Goal: Navigation & Orientation: Find specific page/section

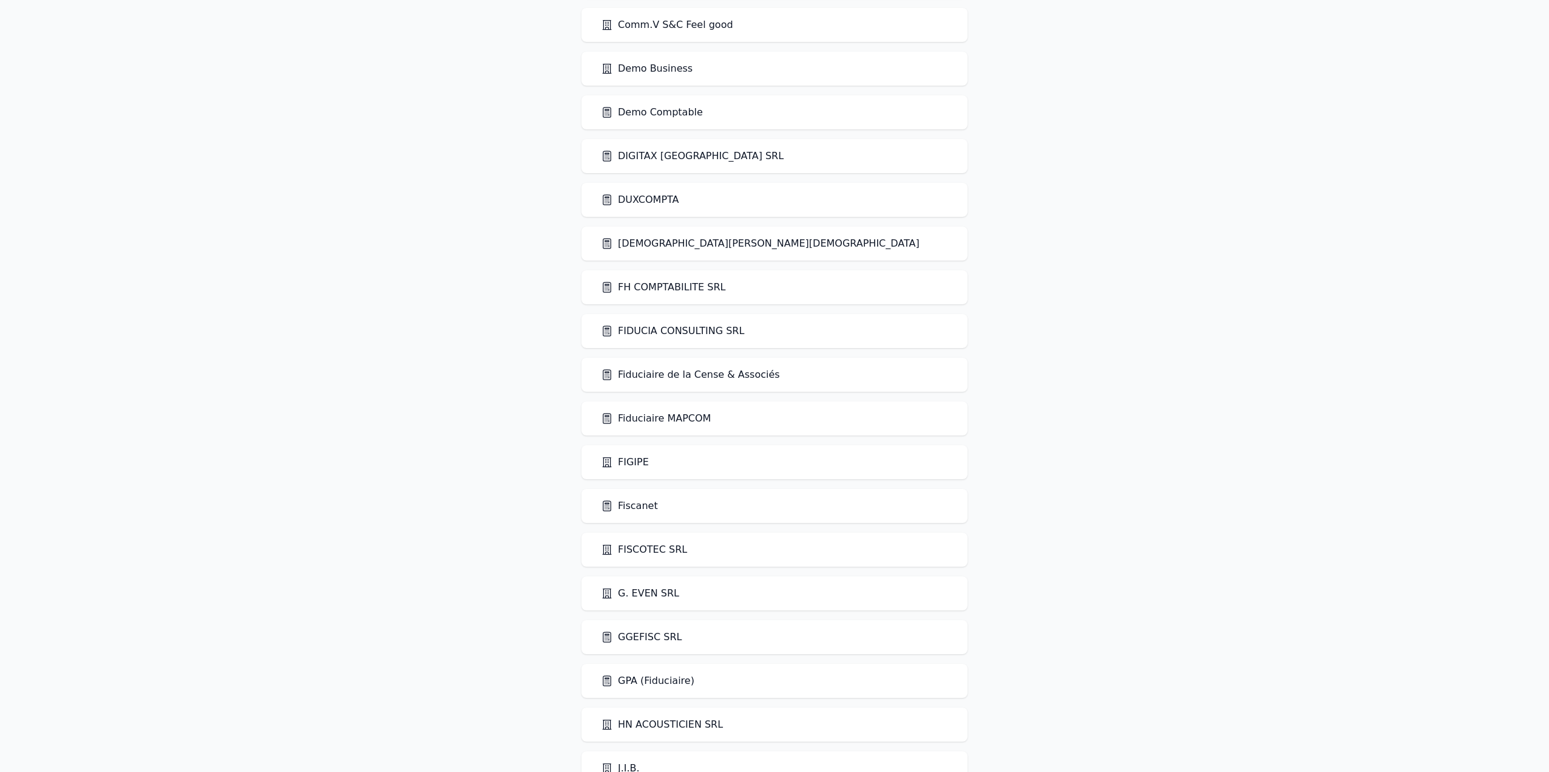
scroll to position [911, 0]
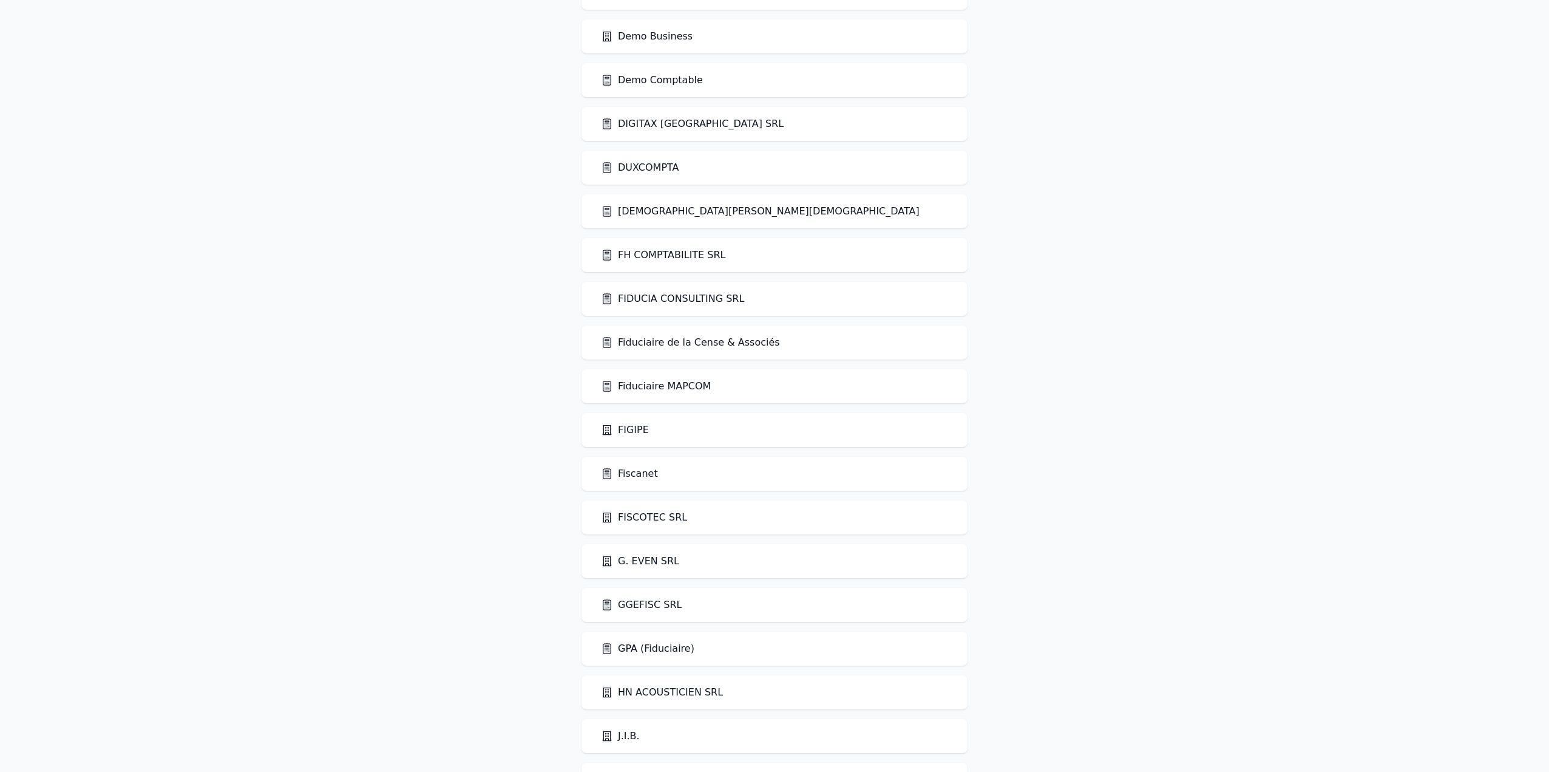
click at [702, 347] on link "Fiduciaire de la Cense & Associés" at bounding box center [690, 342] width 179 height 15
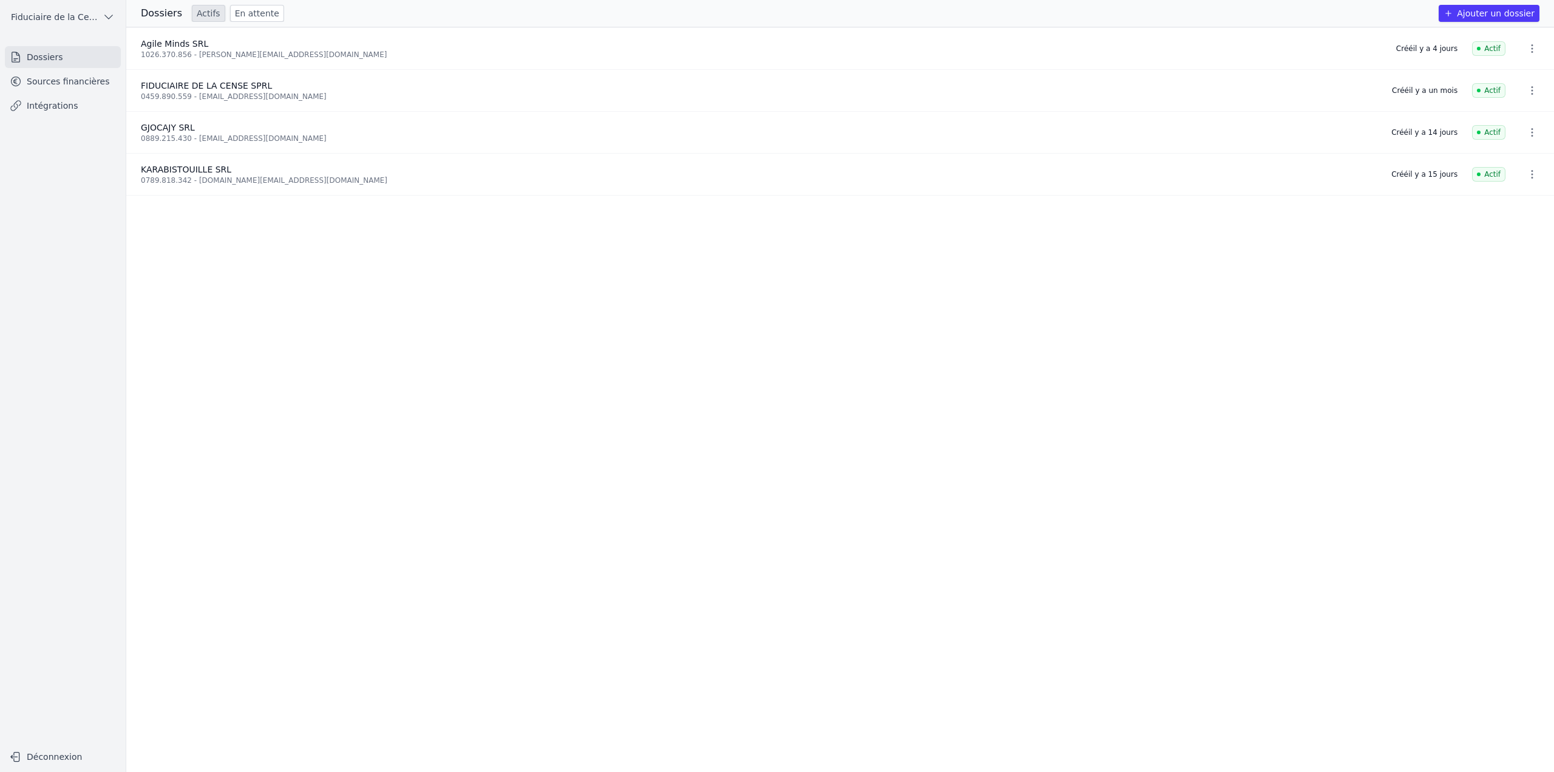
click at [78, 84] on link "Sources financières" at bounding box center [63, 81] width 116 height 22
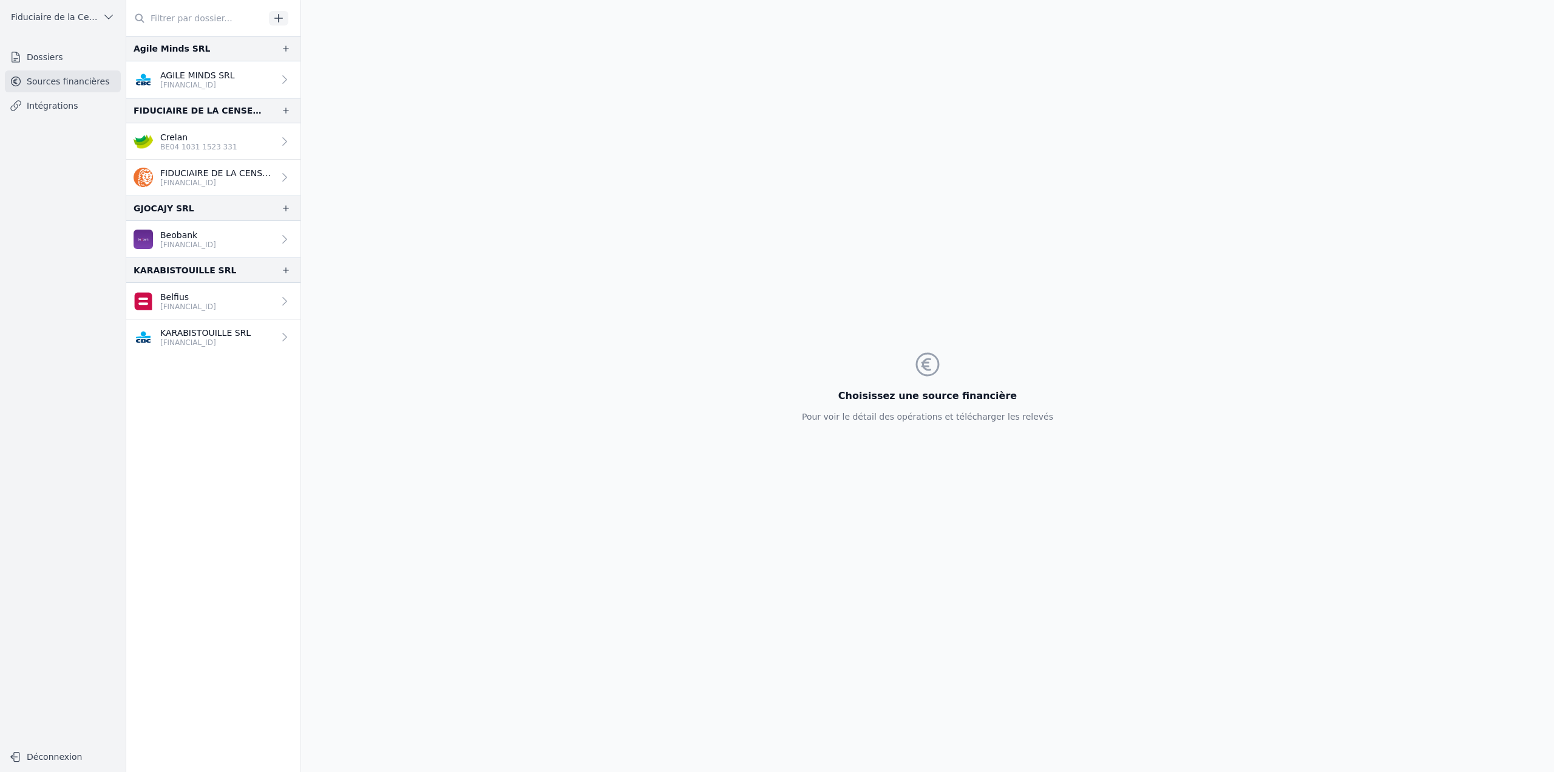
click at [76, 56] on link "Dossiers" at bounding box center [63, 57] width 116 height 22
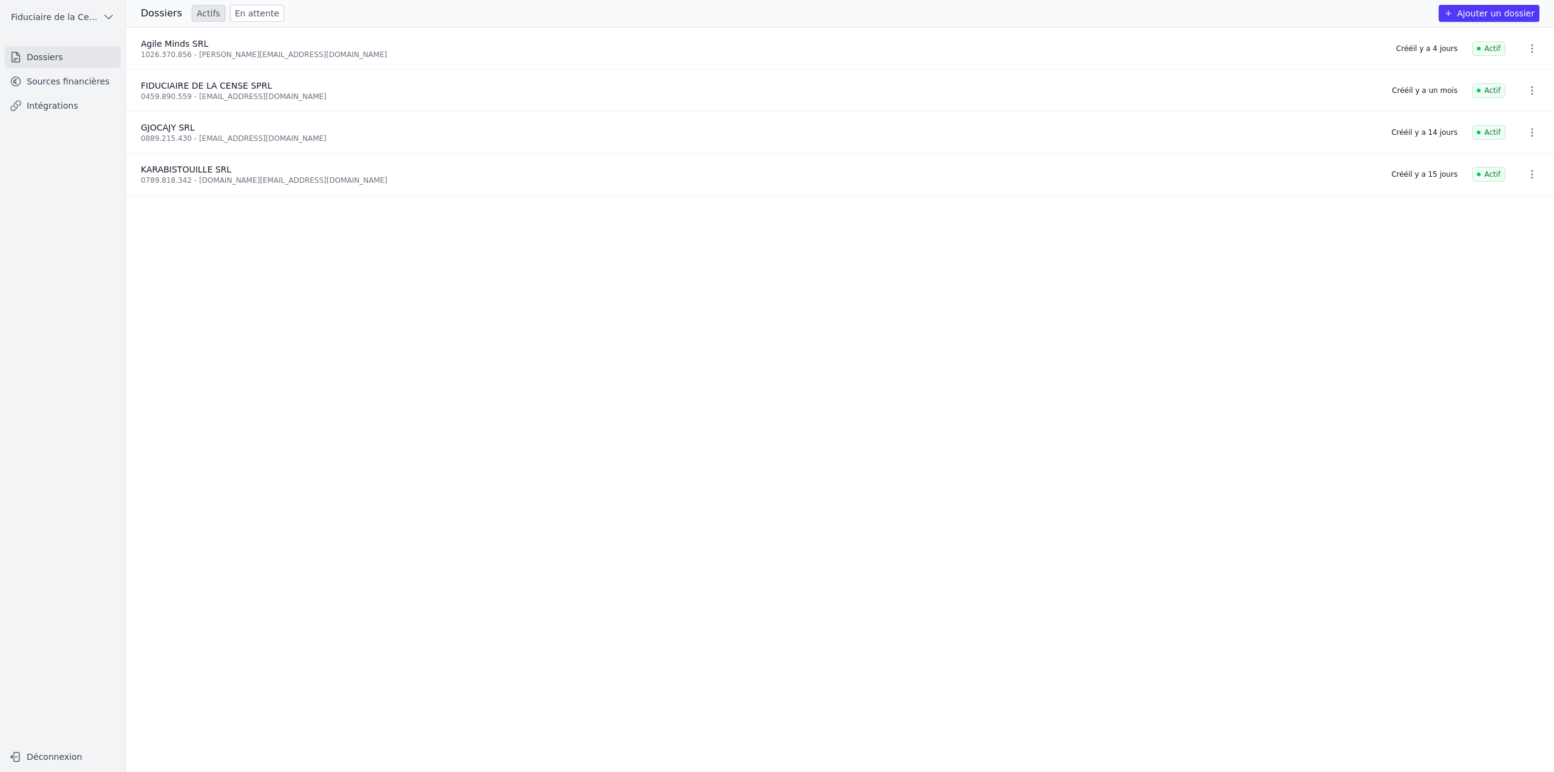
click at [76, 80] on link "Sources financières" at bounding box center [63, 81] width 116 height 22
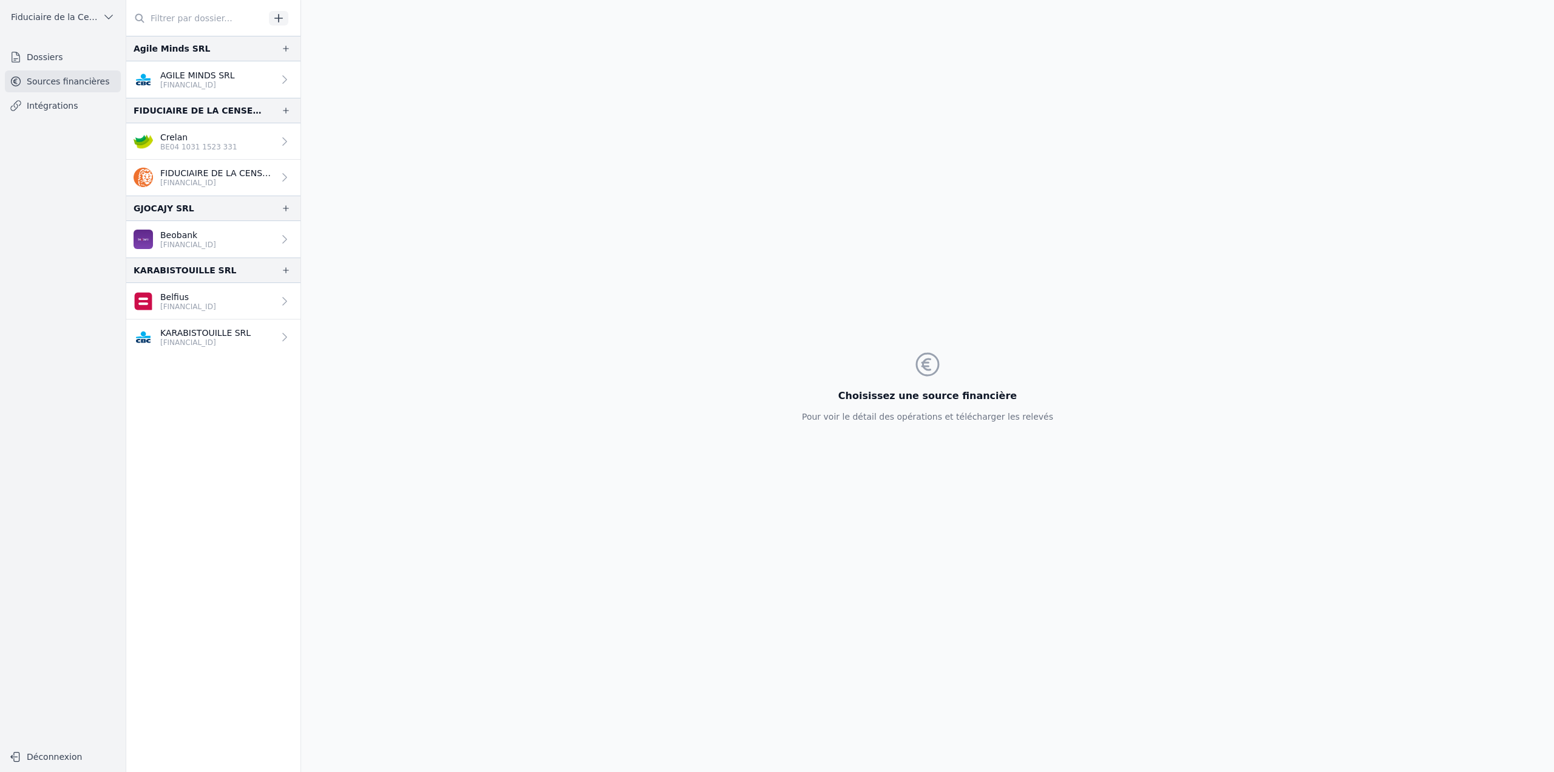
click at [198, 304] on p "[FINANCIAL_ID]" at bounding box center [188, 307] width 56 height 10
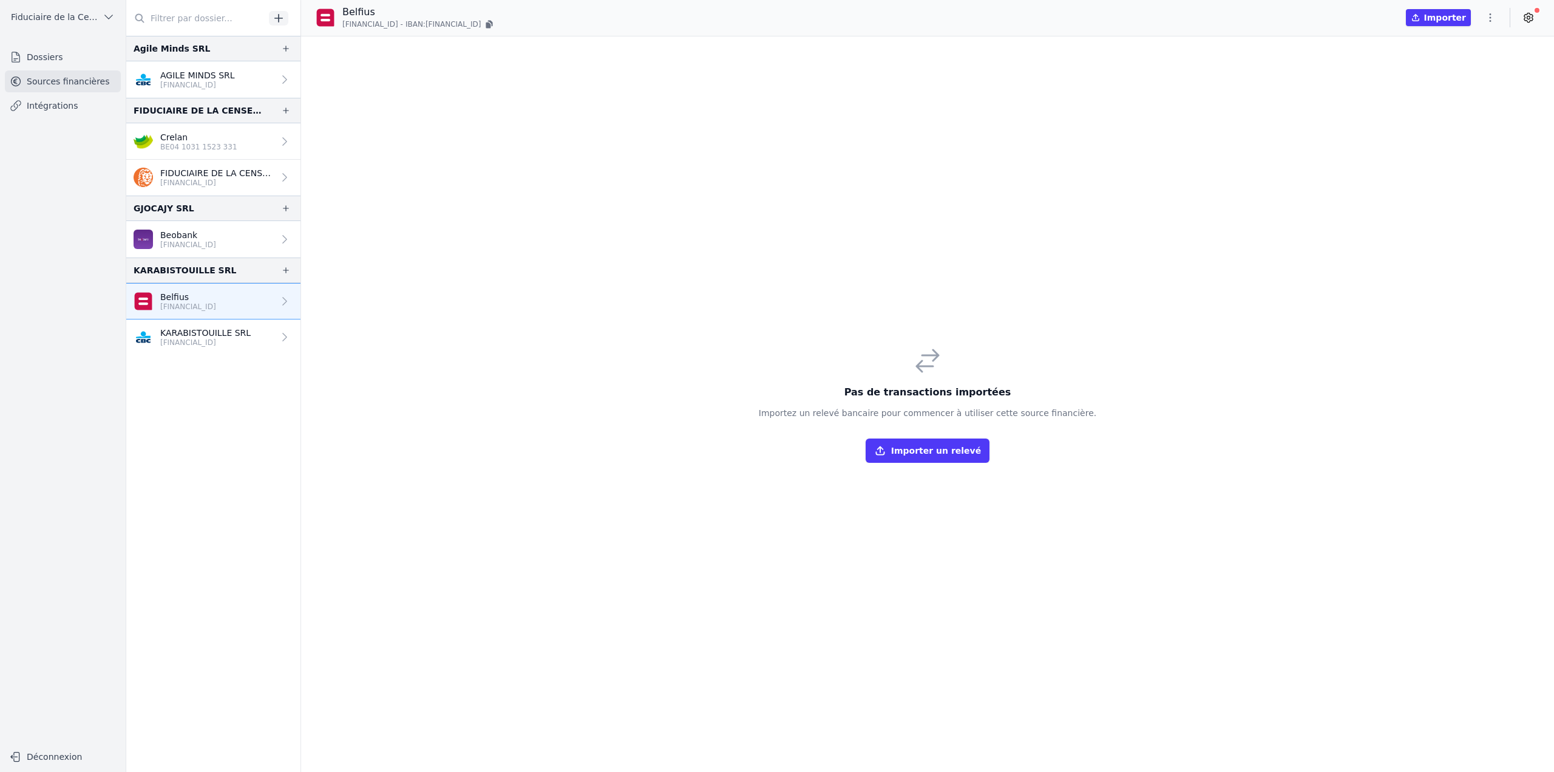
click at [197, 339] on p "[FINANCIAL_ID]" at bounding box center [205, 343] width 90 height 10
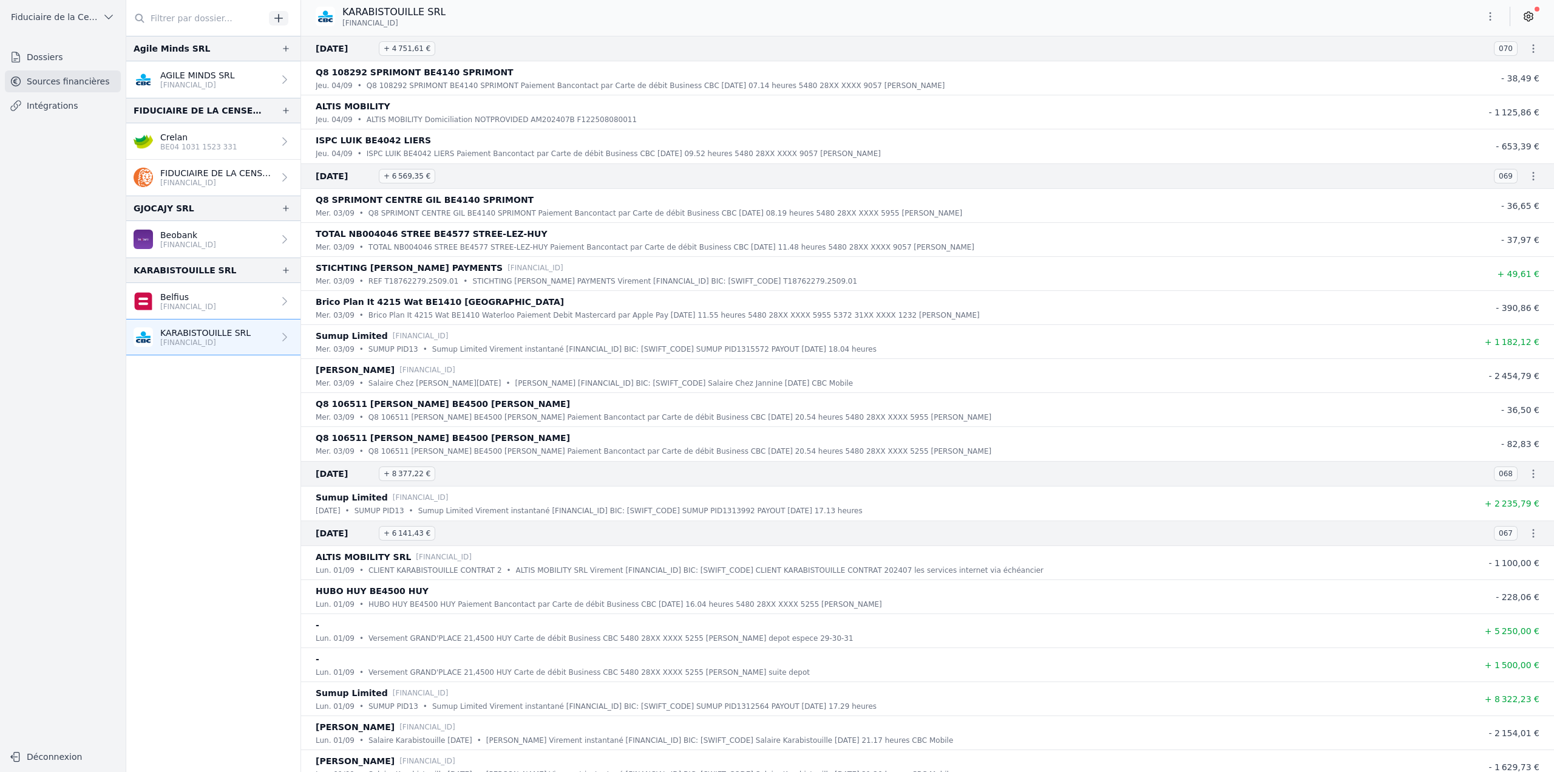
click at [206, 299] on p "Belfius" at bounding box center [188, 297] width 56 height 12
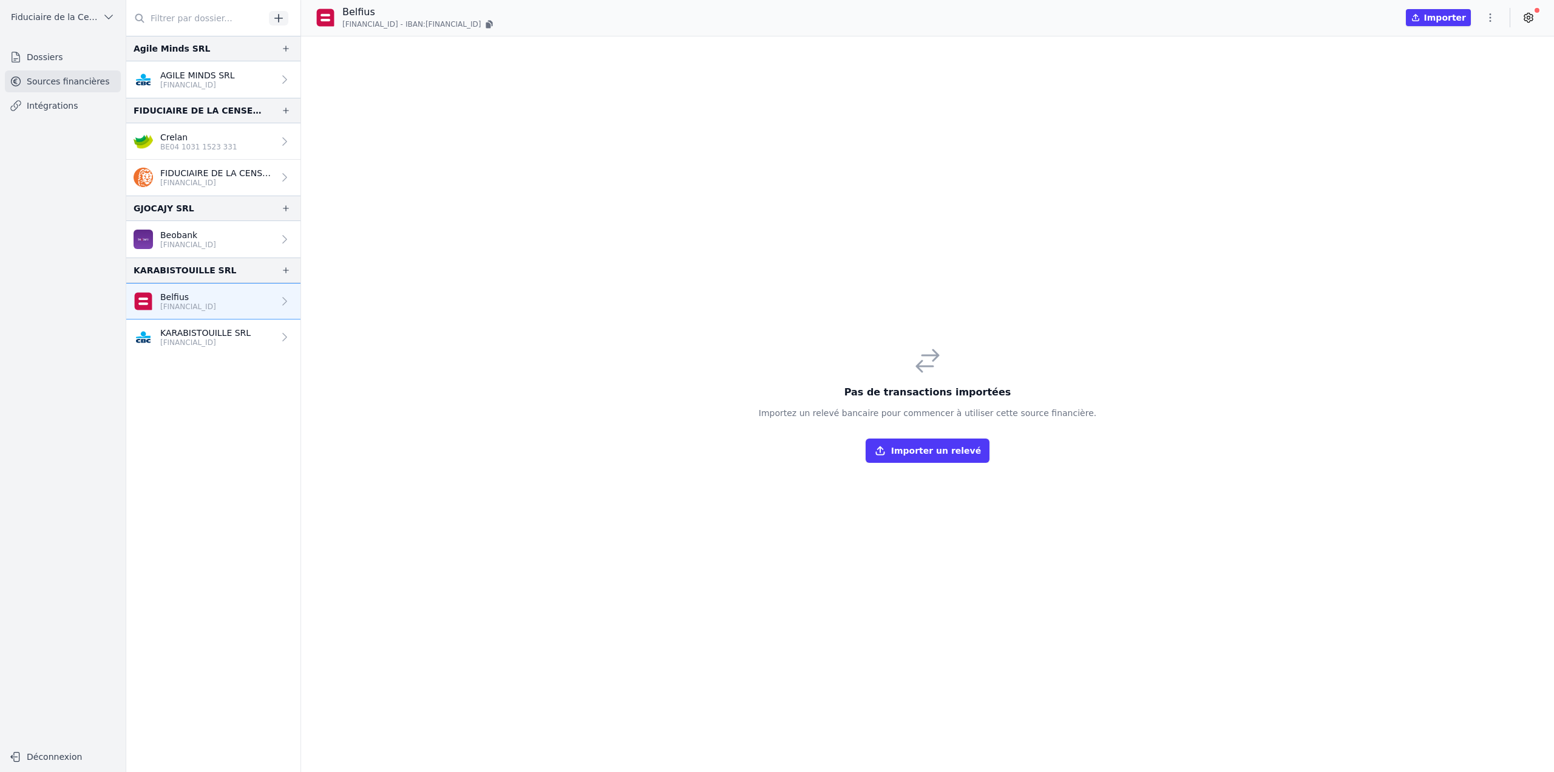
click at [216, 233] on p "Beobank" at bounding box center [188, 235] width 56 height 12
click at [203, 86] on p "[FINANCIAL_ID]" at bounding box center [197, 85] width 75 height 10
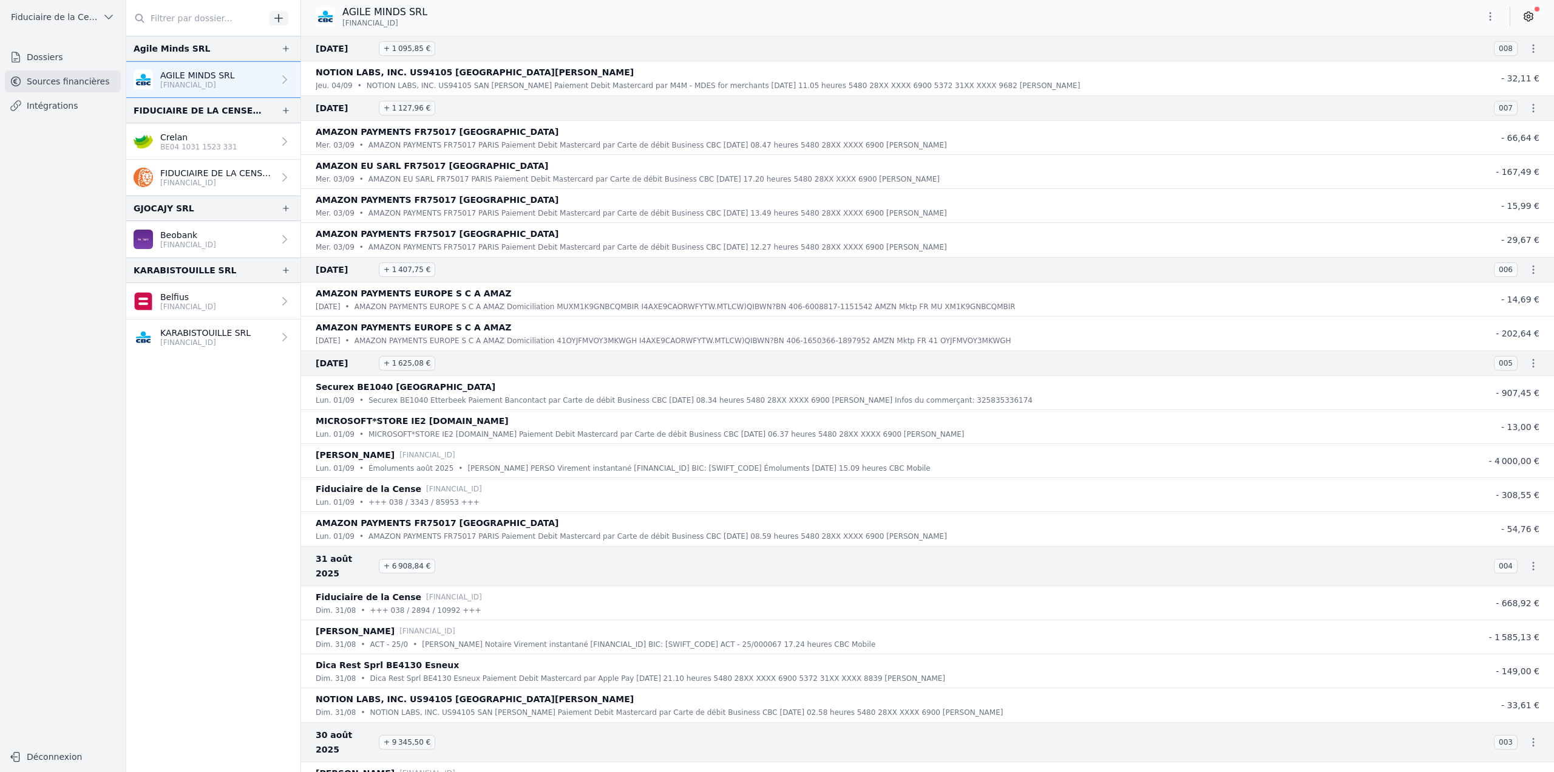
click at [203, 175] on p "FIDUCIAIRE DE LA CENSE SPRL" at bounding box center [217, 173] width 114 height 12
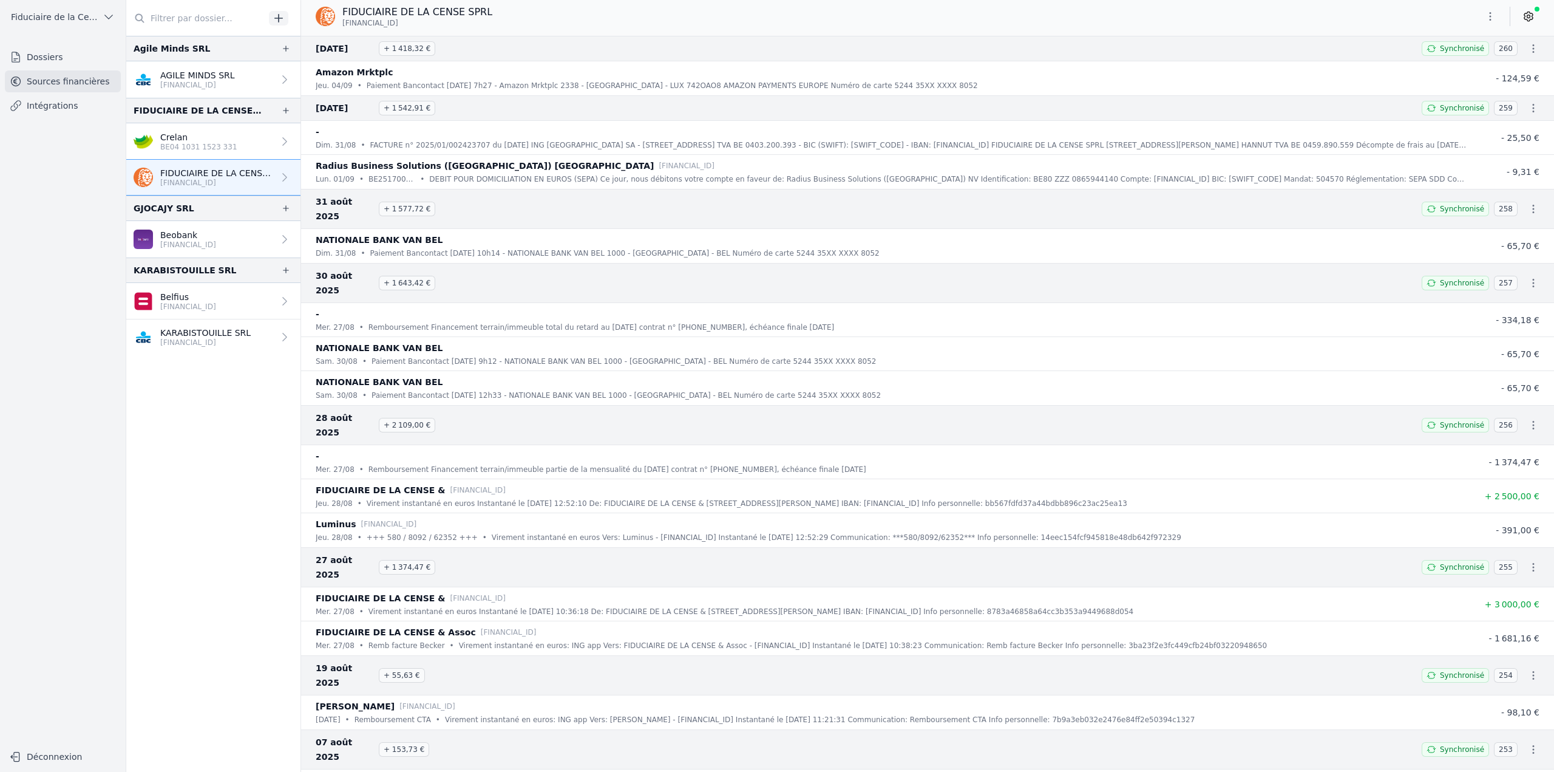
click at [202, 140] on p "Crelan" at bounding box center [198, 137] width 77 height 12
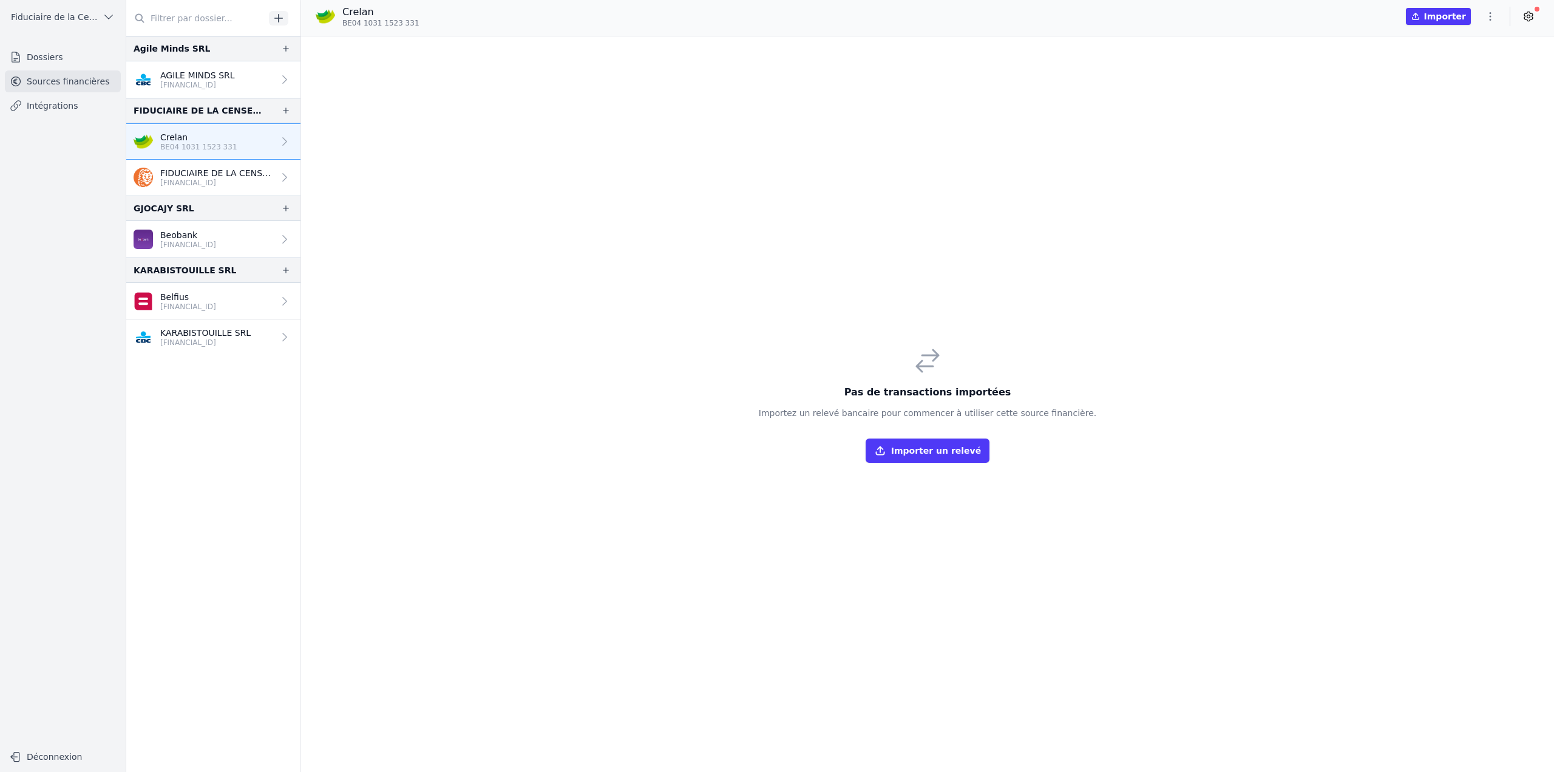
click at [46, 83] on link "Sources financières" at bounding box center [63, 81] width 116 height 22
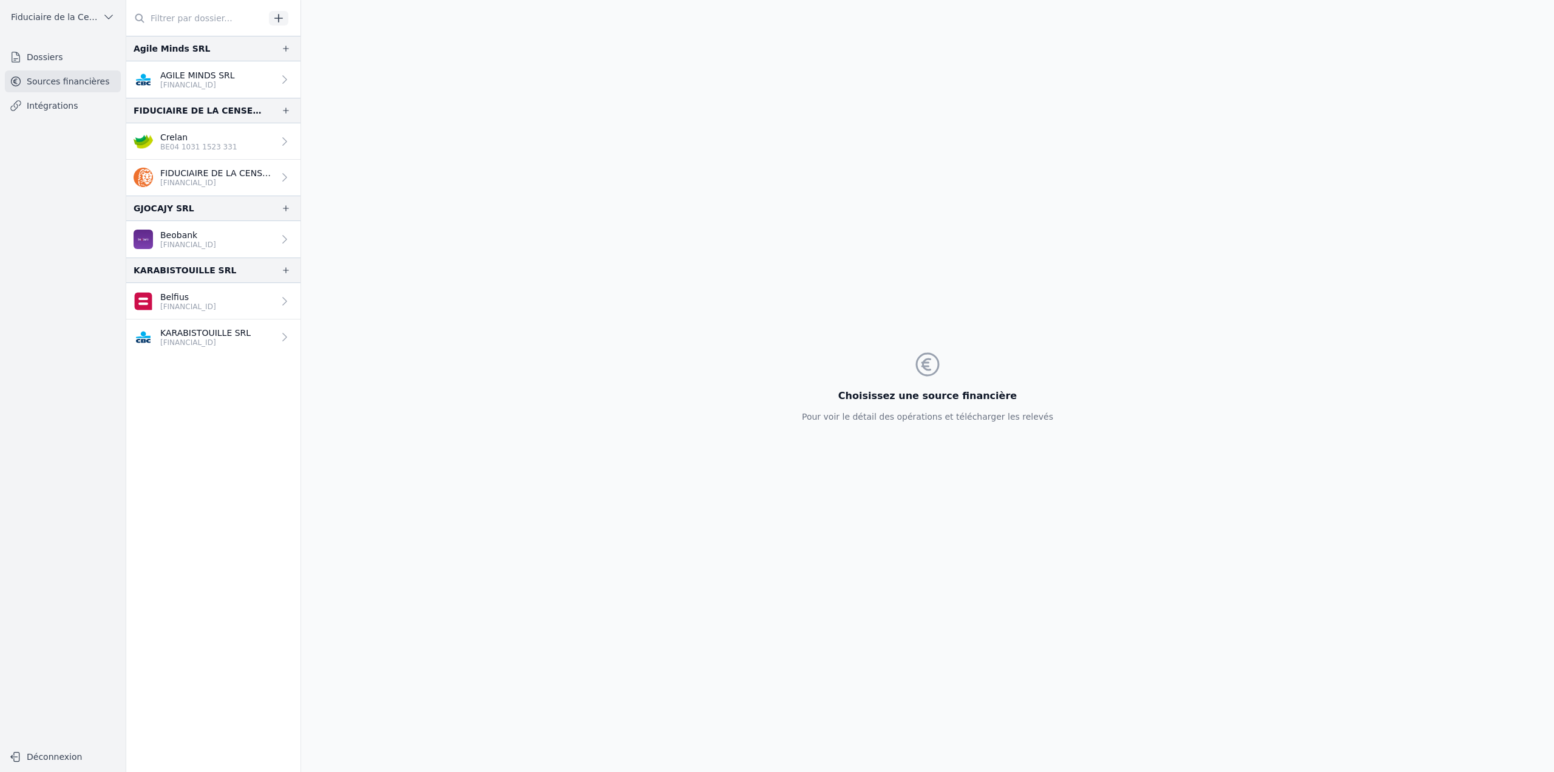
click at [44, 55] on link "Dossiers" at bounding box center [63, 57] width 116 height 22
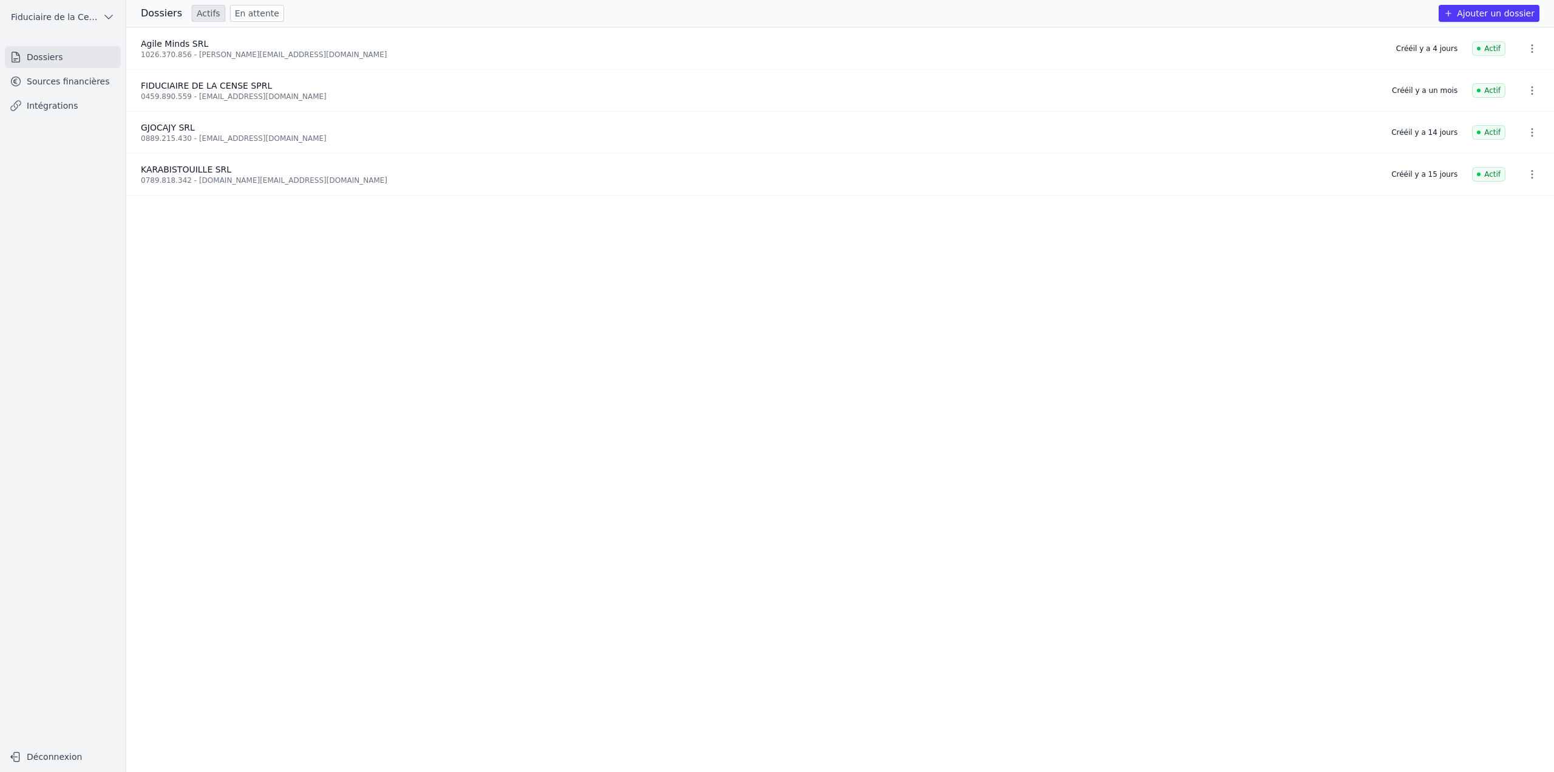
click at [53, 84] on link "Sources financières" at bounding box center [63, 81] width 116 height 22
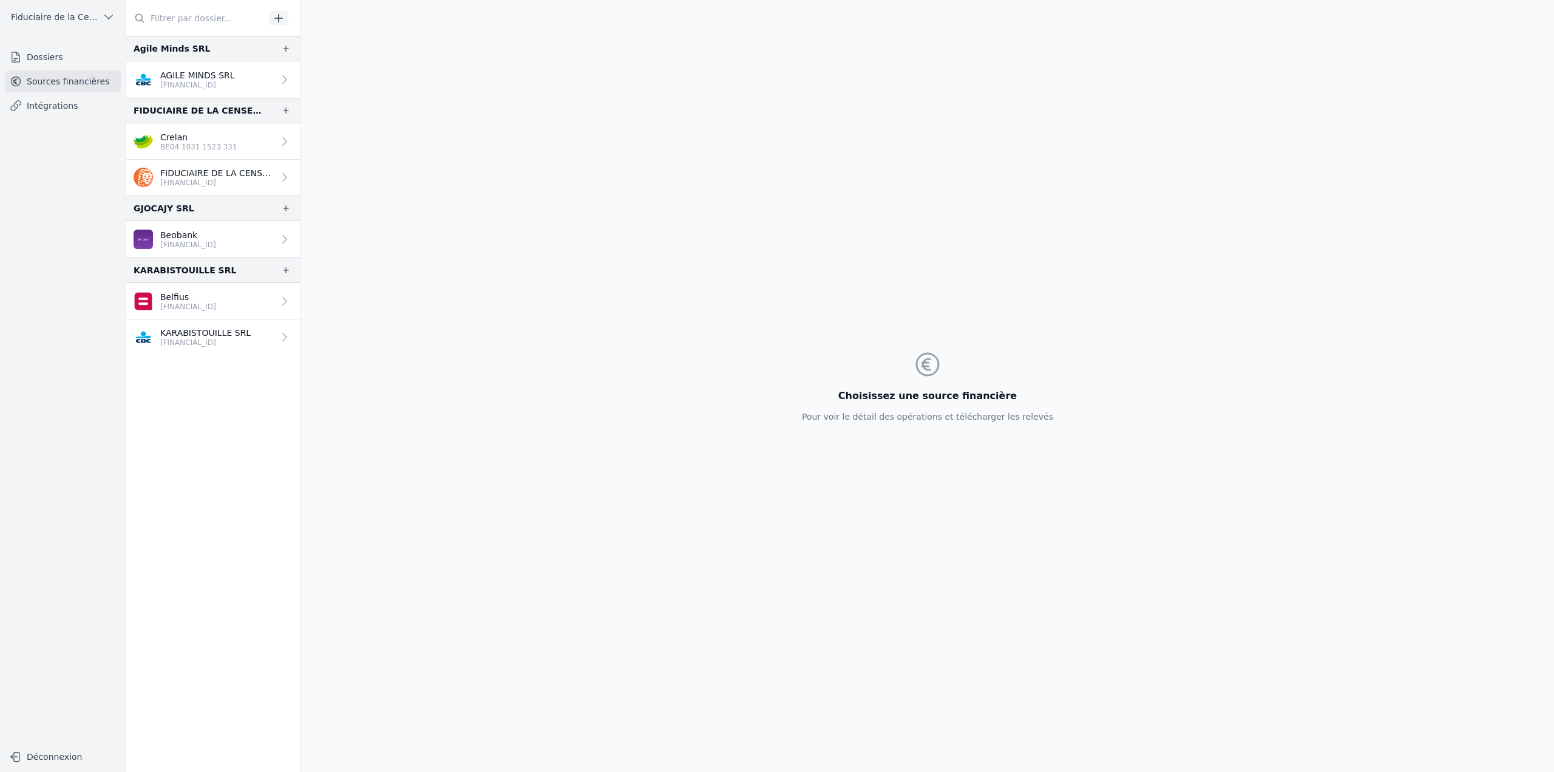
click at [44, 57] on link "Dossiers" at bounding box center [63, 57] width 116 height 22
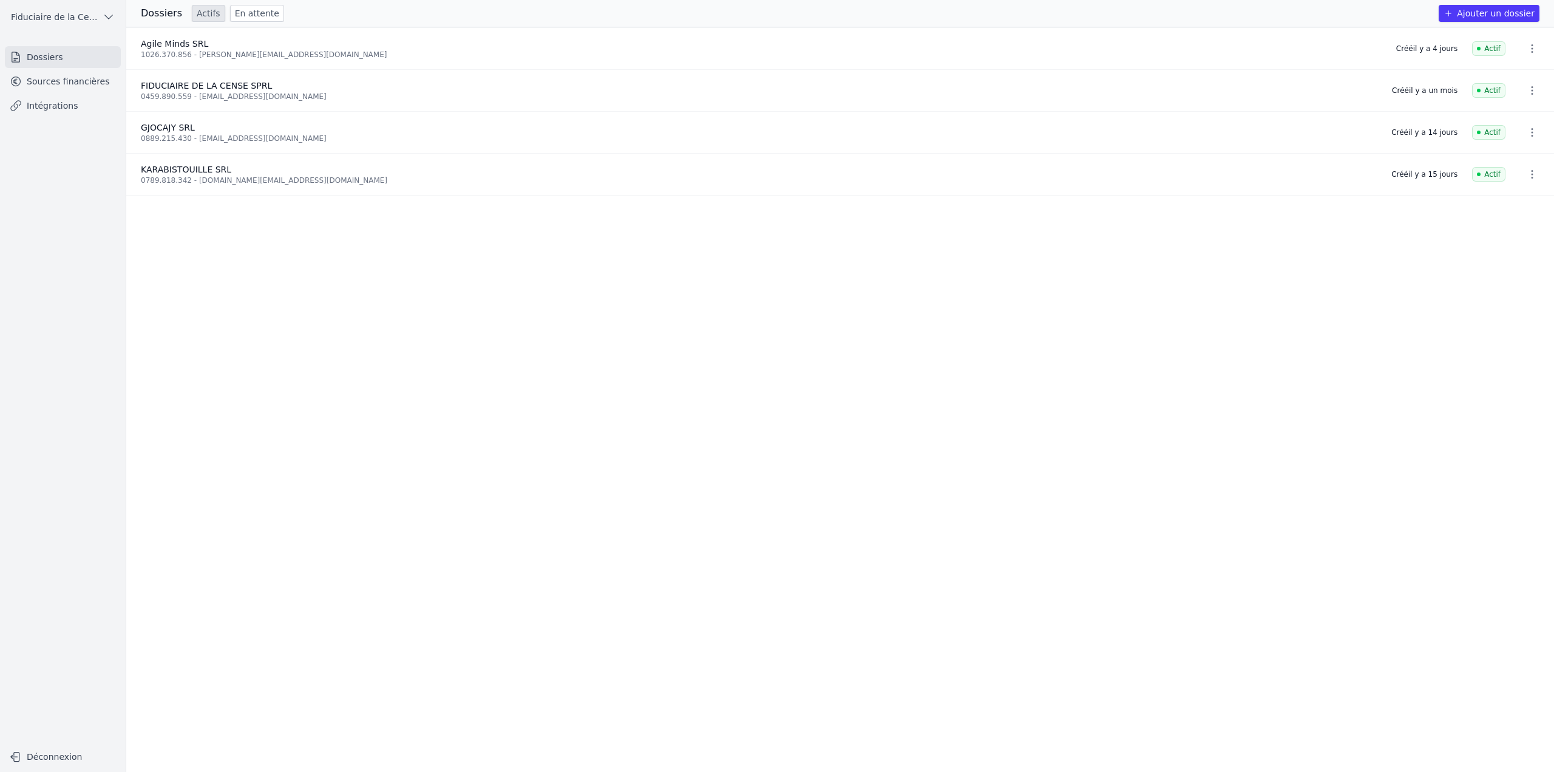
click at [182, 141] on div "0889.215.430 - [EMAIL_ADDRESS][DOMAIN_NAME]" at bounding box center [759, 139] width 1236 height 10
click at [78, 77] on link "Sources financières" at bounding box center [63, 81] width 116 height 22
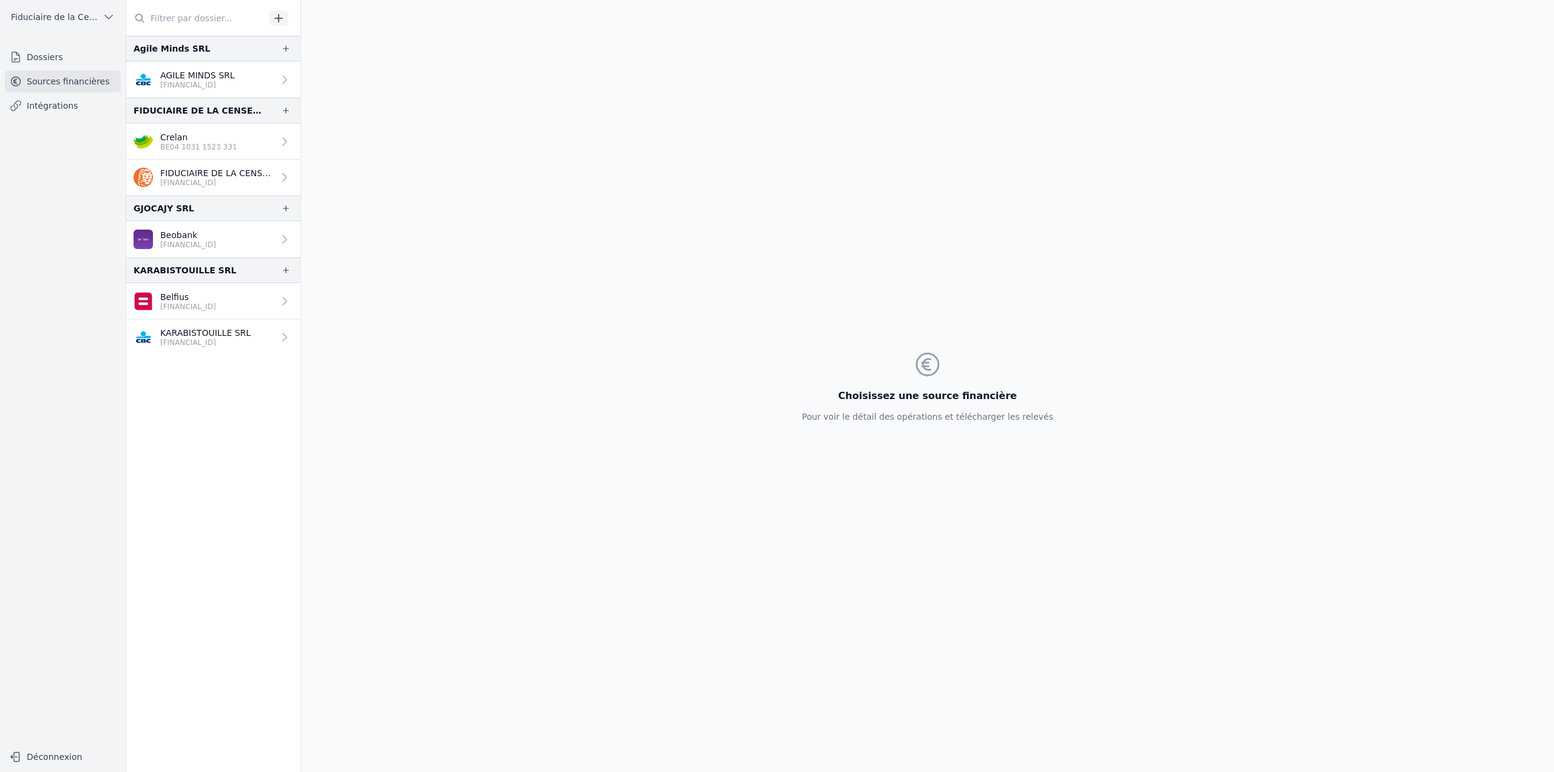
click at [64, 64] on link "Dossiers" at bounding box center [63, 57] width 116 height 22
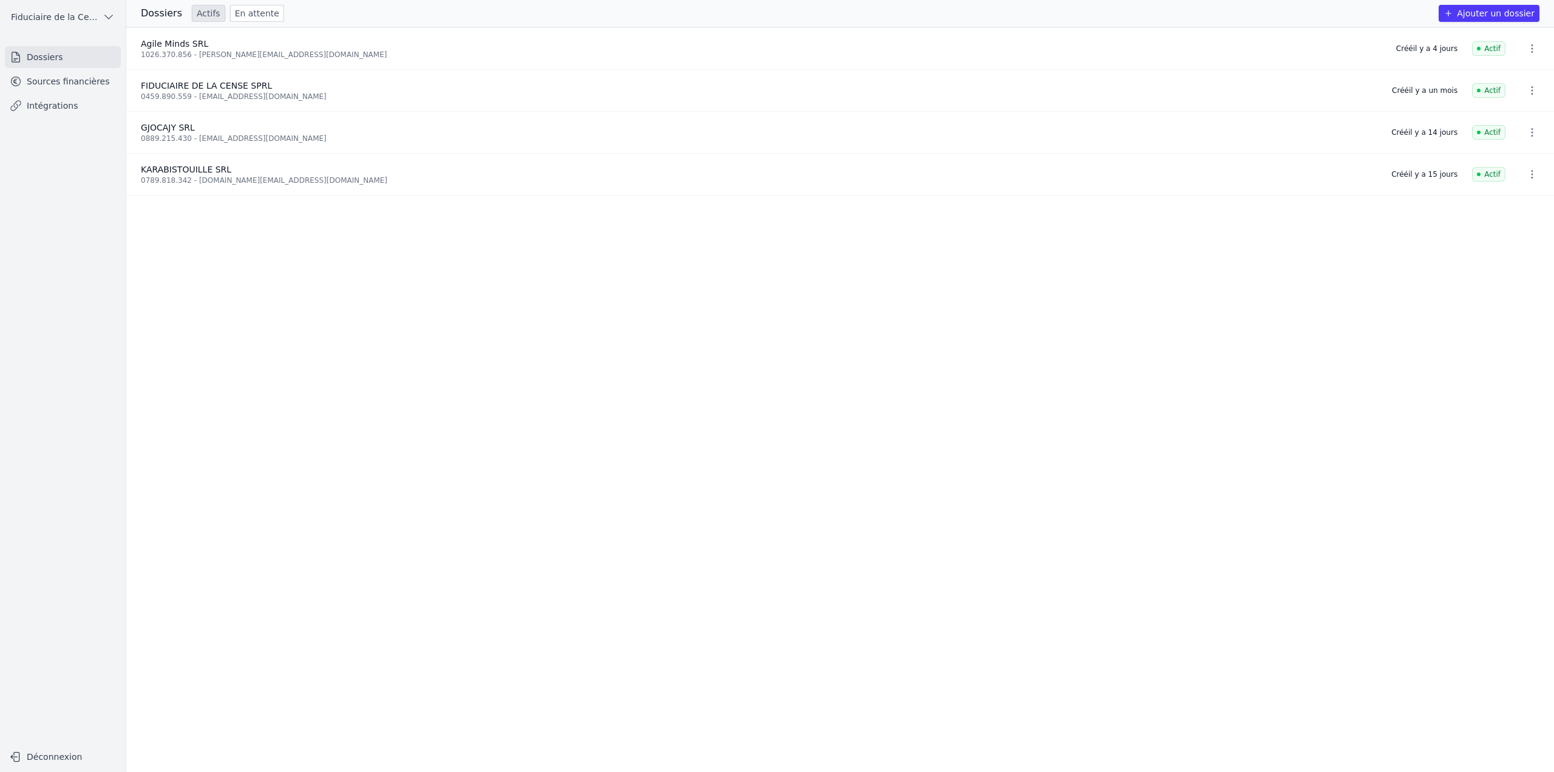
click at [256, 12] on link "En attente" at bounding box center [257, 13] width 54 height 17
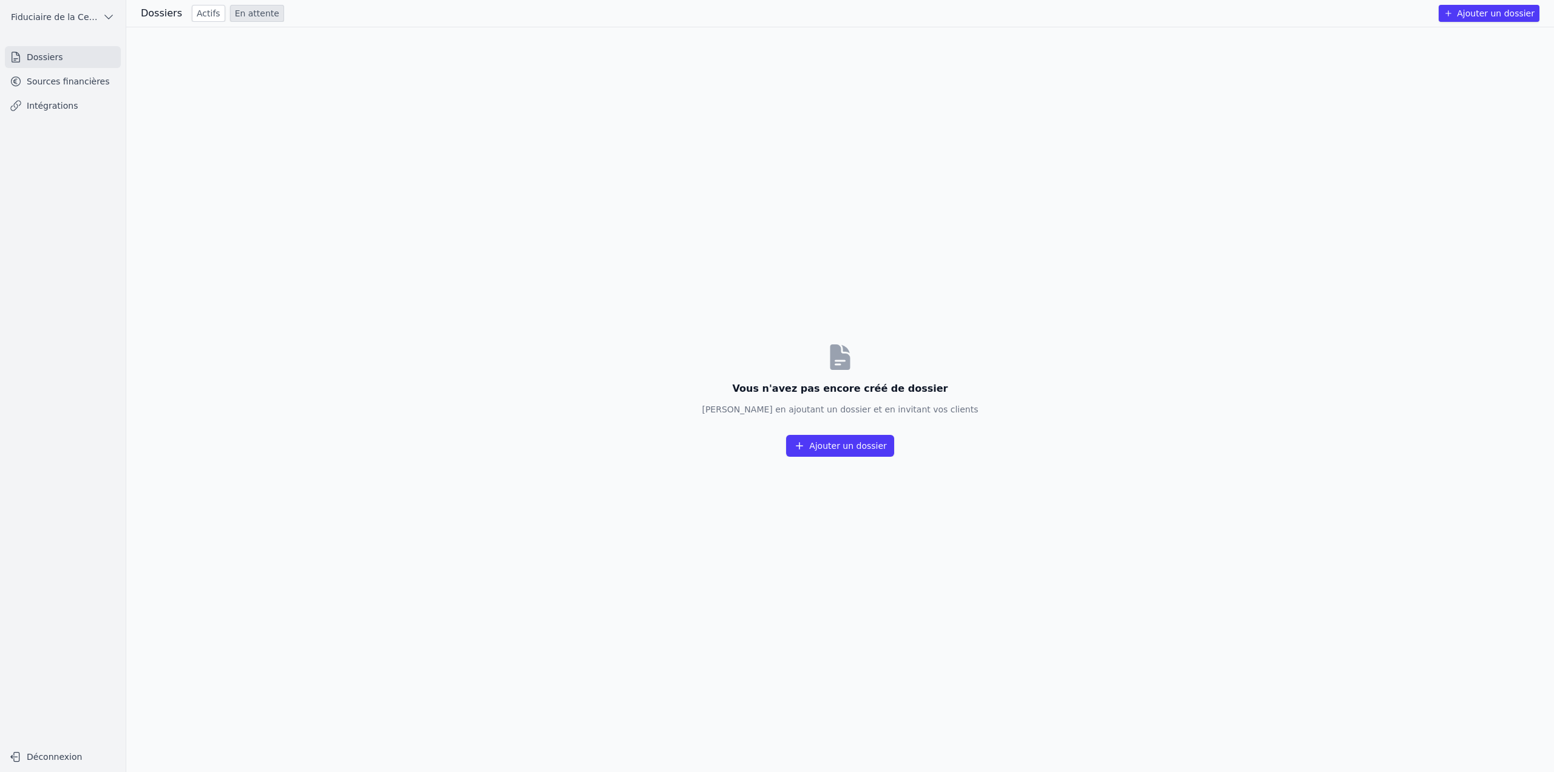
click at [204, 12] on link "Actifs" at bounding box center [208, 13] width 33 height 17
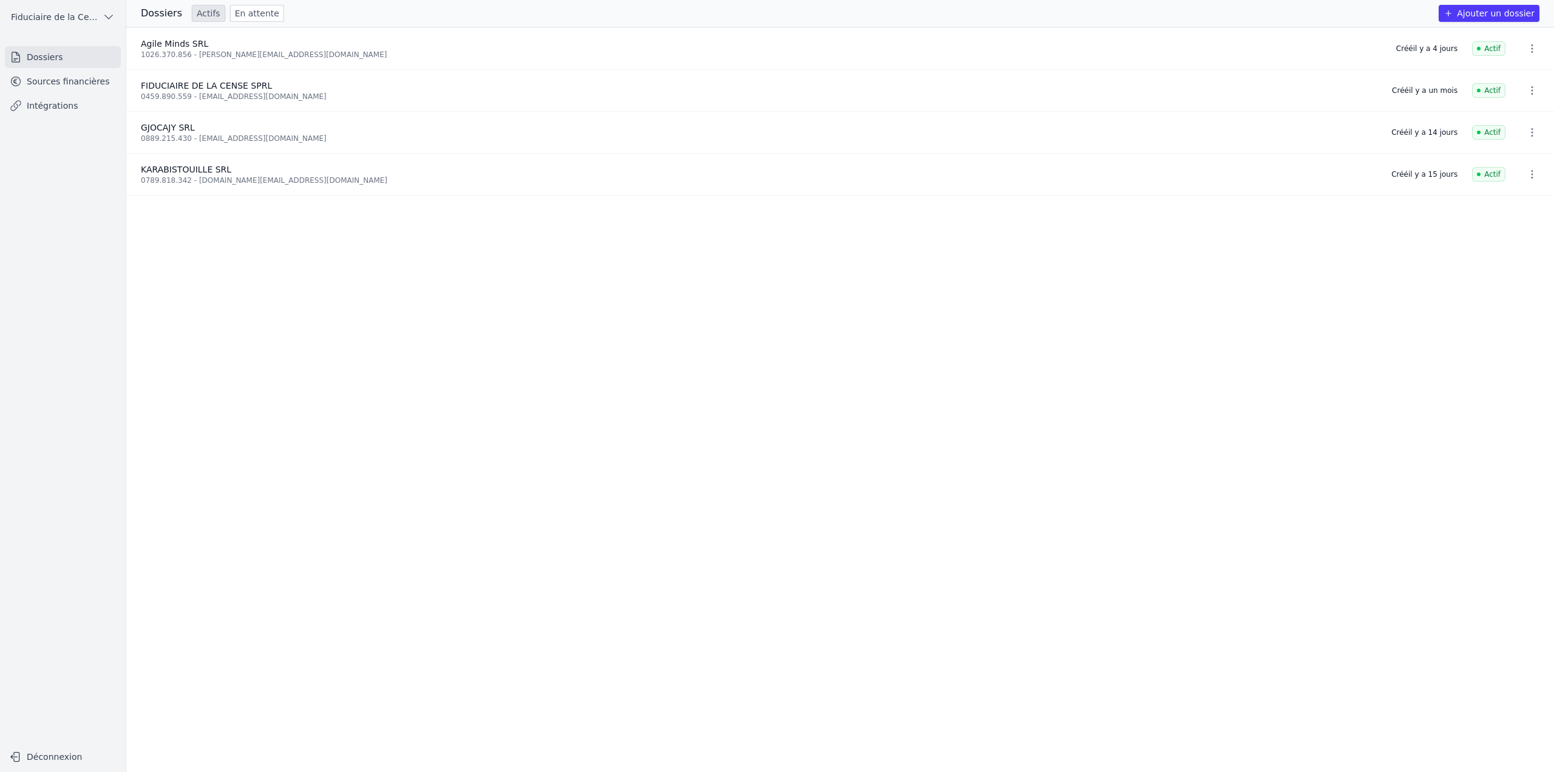
click at [55, 89] on link "Sources financières" at bounding box center [63, 81] width 116 height 22
